Goal: Use online tool/utility: Utilize a website feature to perform a specific function

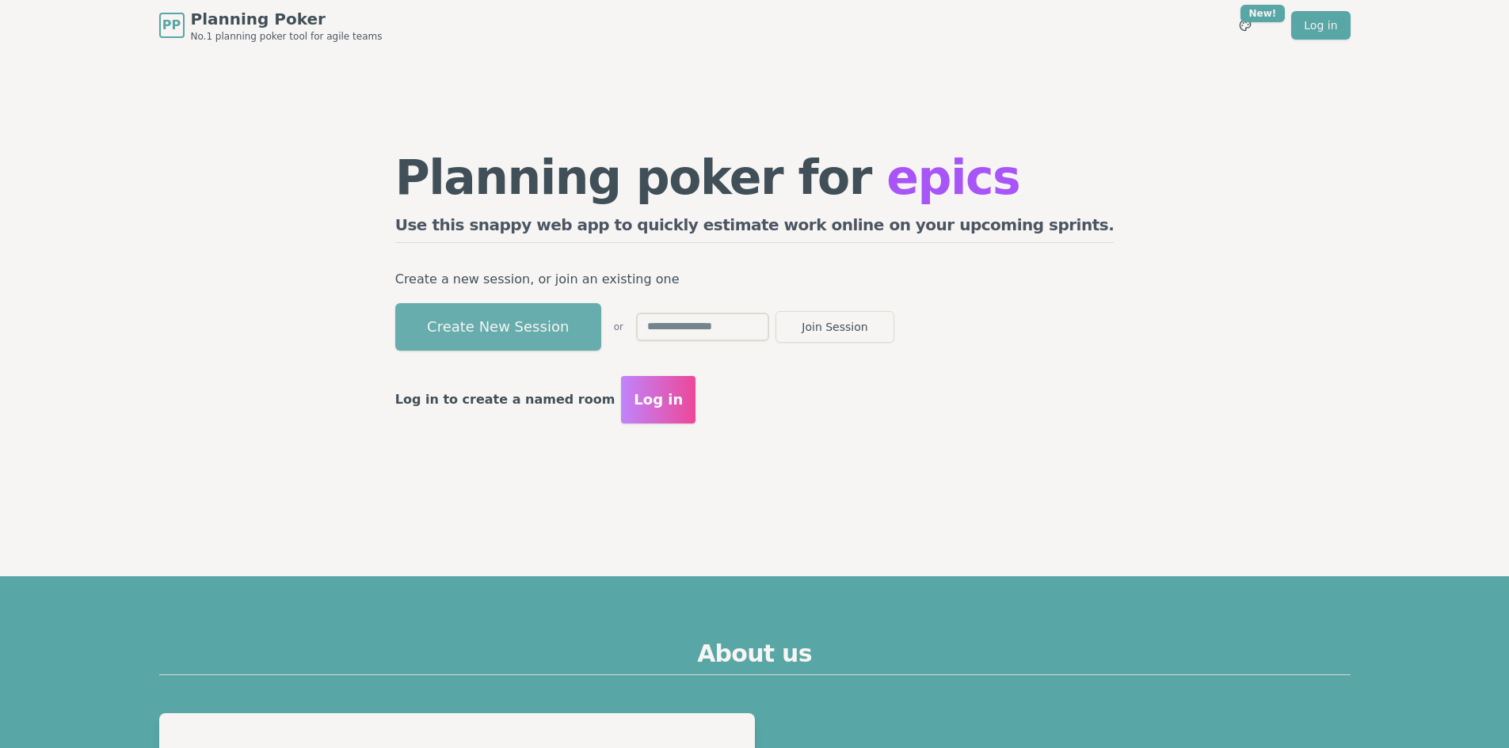
click at [588, 322] on button "Create New Session" at bounding box center [498, 327] width 206 height 48
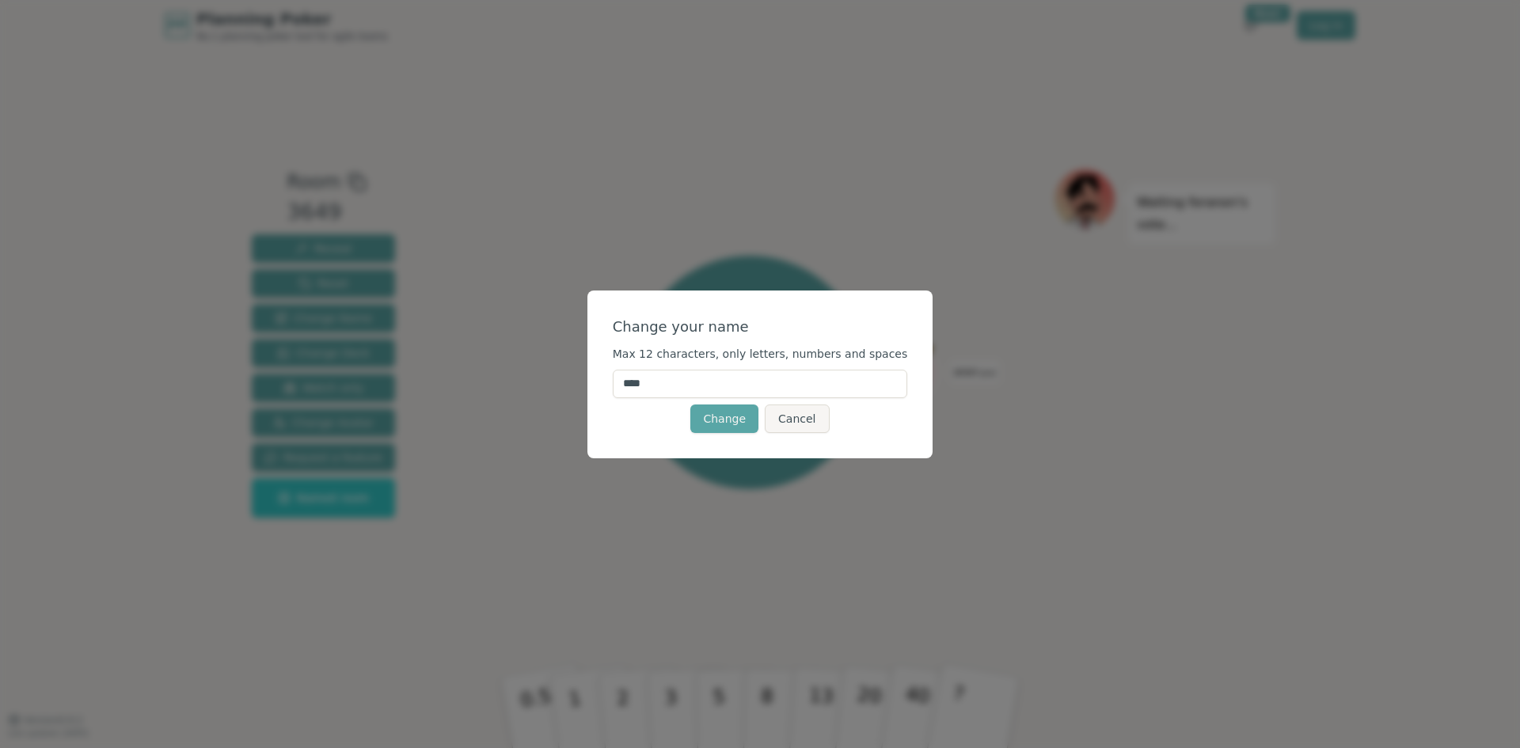
click at [688, 382] on input "****" at bounding box center [760, 384] width 295 height 29
drag, startPoint x: 688, startPoint y: 382, endPoint x: 622, endPoint y: 390, distance: 67.1
click at [622, 390] on div "Change your name Max 12 characters, only letters, numbers and spaces **** Chang…" at bounding box center [761, 375] width 346 height 168
type input "*"
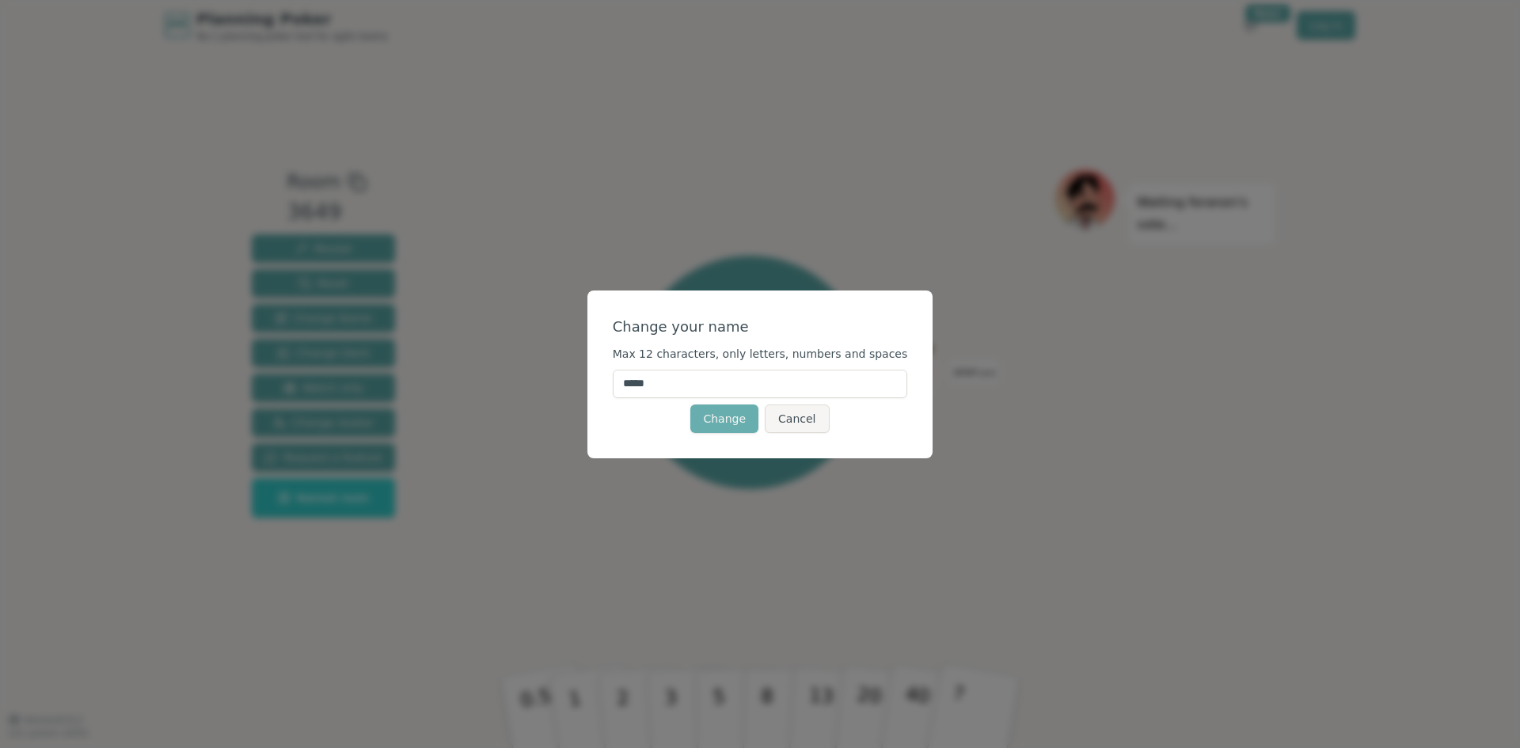
type input "*****"
click at [709, 415] on button "Change" at bounding box center [725, 419] width 68 height 29
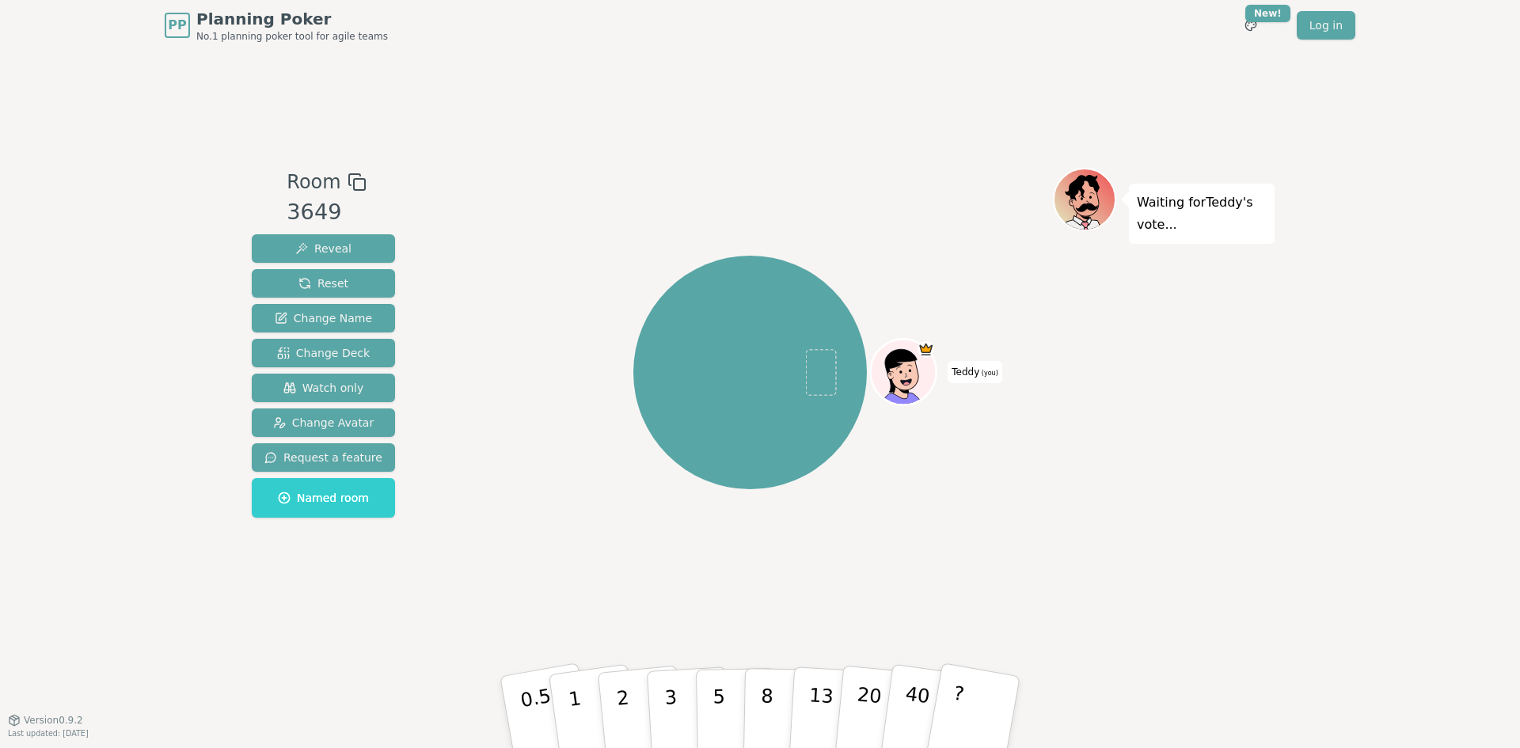
click at [352, 182] on icon at bounding box center [357, 182] width 19 height 19
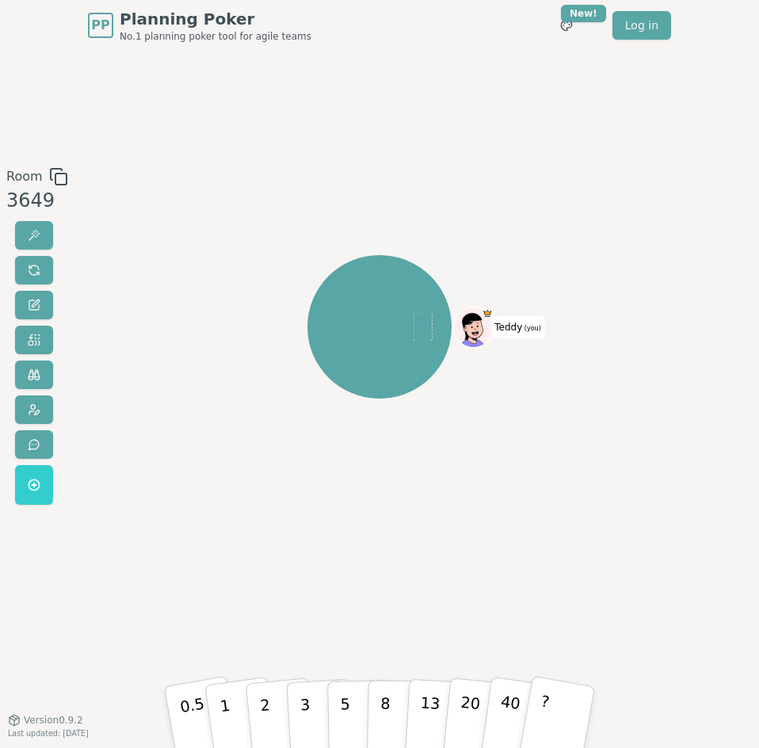
click at [57, 180] on icon at bounding box center [58, 176] width 19 height 19
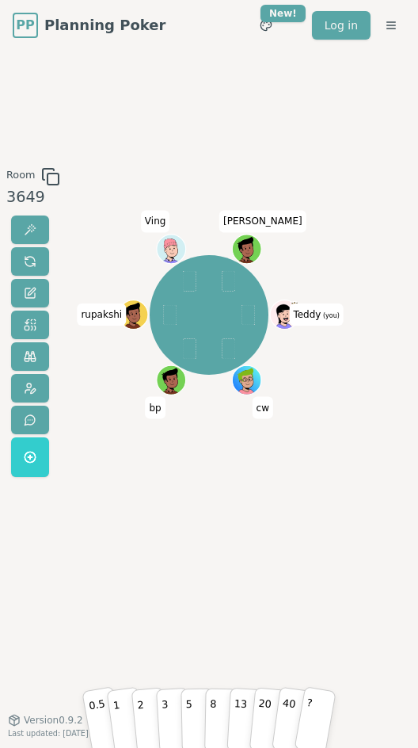
drag, startPoint x: 333, startPoint y: 624, endPoint x: 381, endPoint y: 555, distance: 84.1
click at [381, 555] on div "Room 3649 Teddy (you) cw bp [PERSON_NAME] [PERSON_NAME] 0.5 1 2 3 5 8 13 20 40 …" at bounding box center [209, 385] width 418 height 436
click at [26, 230] on span at bounding box center [30, 229] width 13 height 13
click at [36, 262] on button at bounding box center [30, 261] width 38 height 29
click at [27, 226] on span at bounding box center [30, 229] width 13 height 13
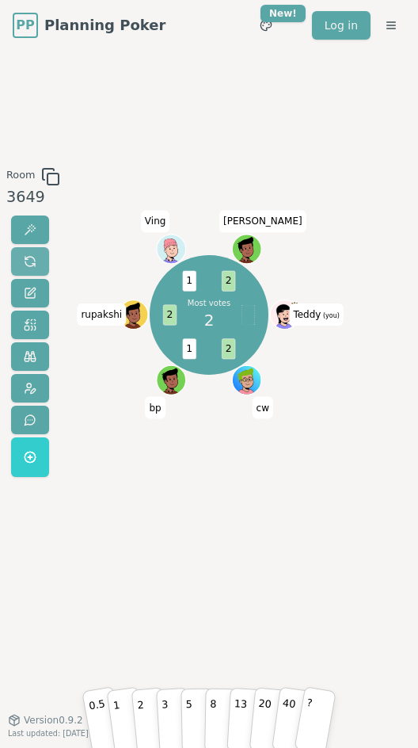
click at [38, 257] on button at bounding box center [30, 261] width 38 height 29
click at [26, 226] on span at bounding box center [30, 229] width 13 height 13
click at [24, 258] on span at bounding box center [30, 261] width 13 height 13
click at [30, 232] on span at bounding box center [30, 229] width 13 height 13
click at [24, 263] on span at bounding box center [30, 261] width 13 height 13
